Goal: Find specific page/section: Find specific page/section

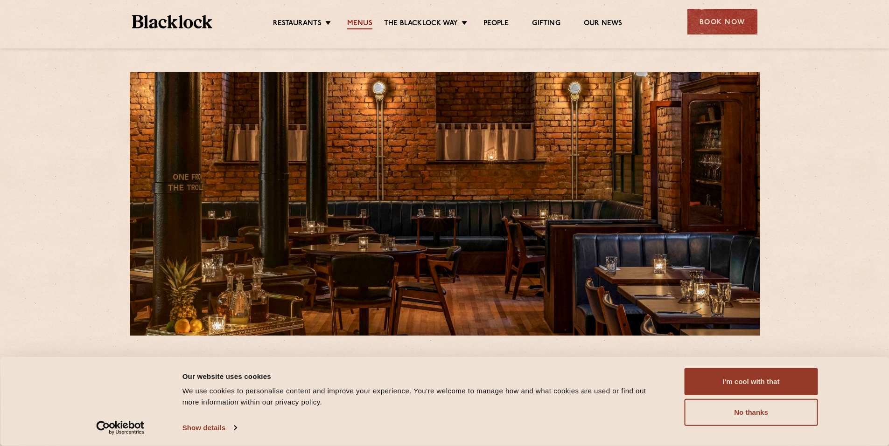
click at [358, 21] on link "Menus" at bounding box center [359, 24] width 25 height 10
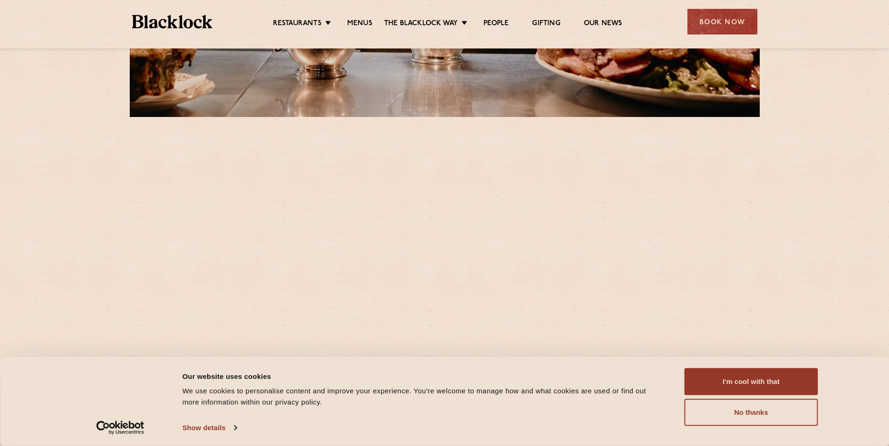
scroll to position [233, 0]
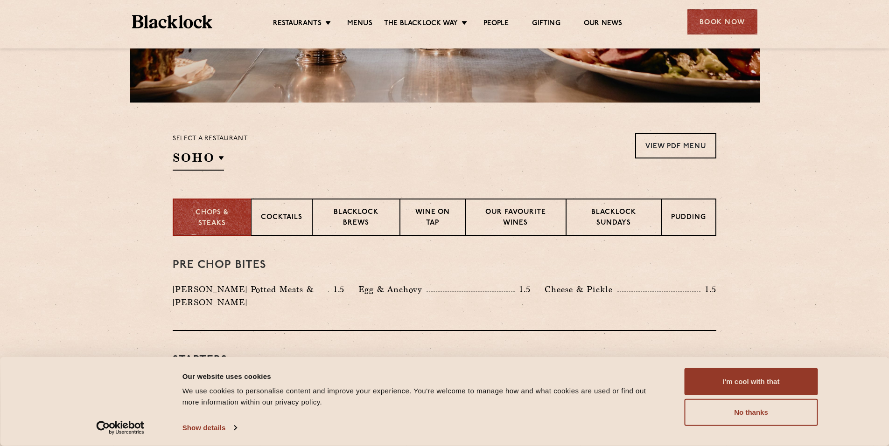
drag, startPoint x: 759, startPoint y: 413, endPoint x: 728, endPoint y: 357, distance: 63.9
click at [758, 413] on button "No thanks" at bounding box center [750, 412] width 133 height 27
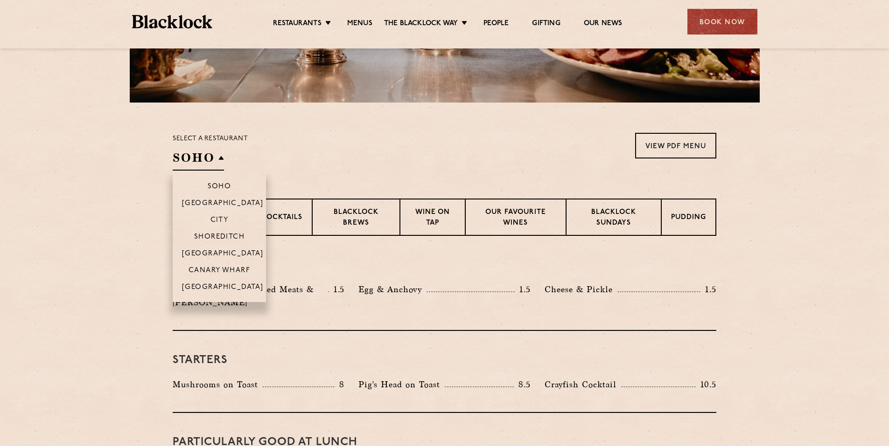
click at [223, 165] on h2 "SOHO" at bounding box center [198, 160] width 51 height 21
click at [217, 289] on p "[GEOGRAPHIC_DATA]" at bounding box center [223, 288] width 82 height 9
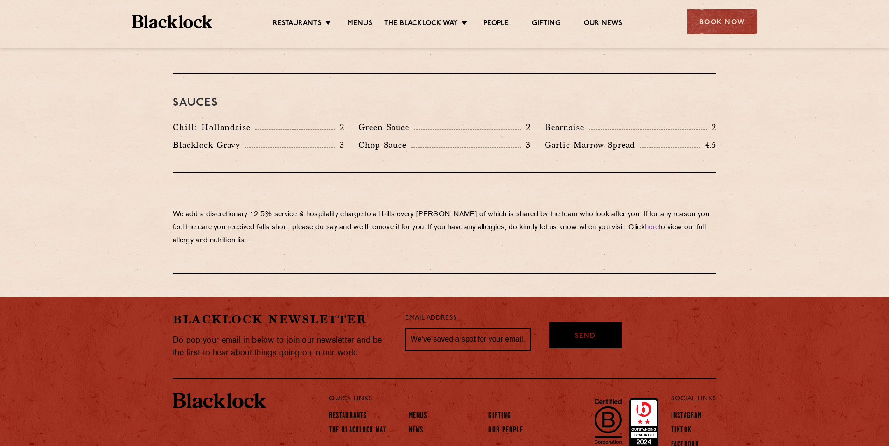
scroll to position [1583, 0]
